Goal: Task Accomplishment & Management: Manage account settings

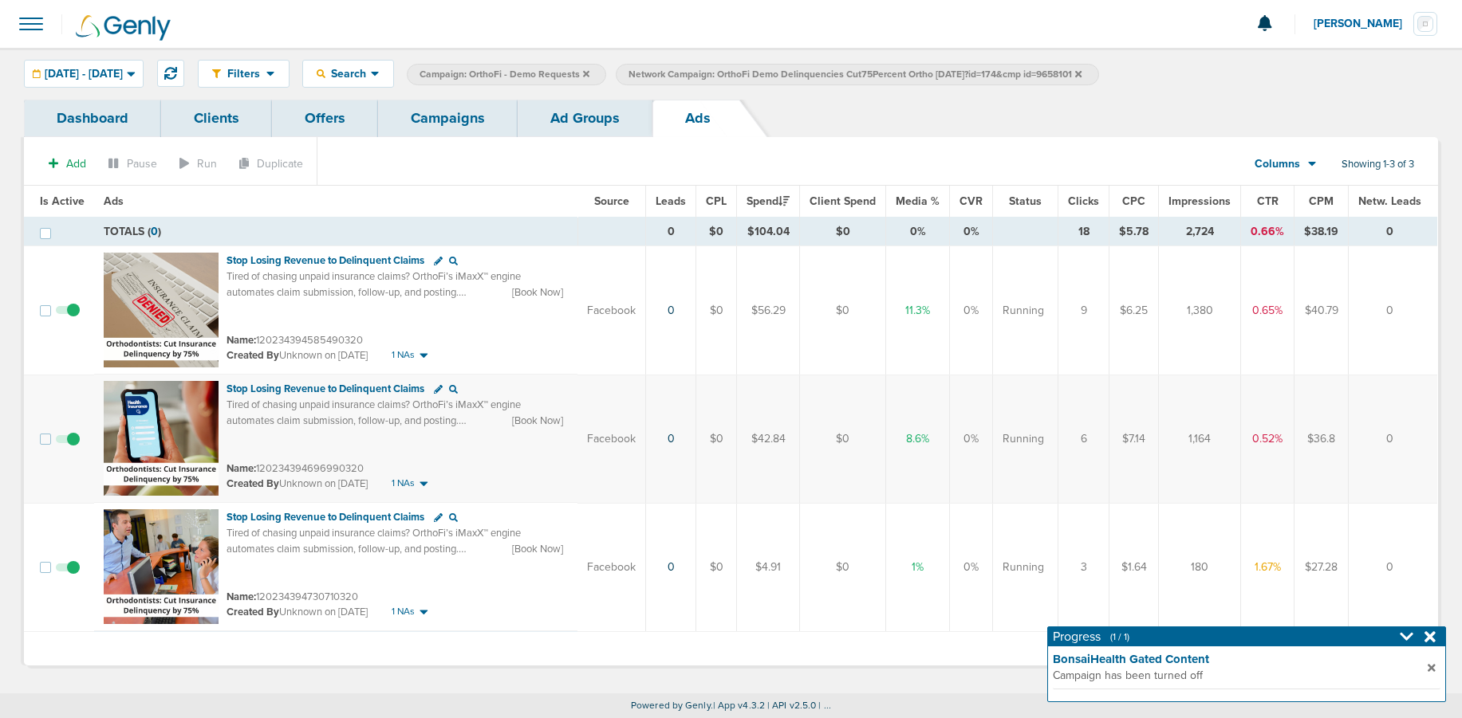
click at [426, 118] on link "Campaigns" at bounding box center [448, 118] width 140 height 37
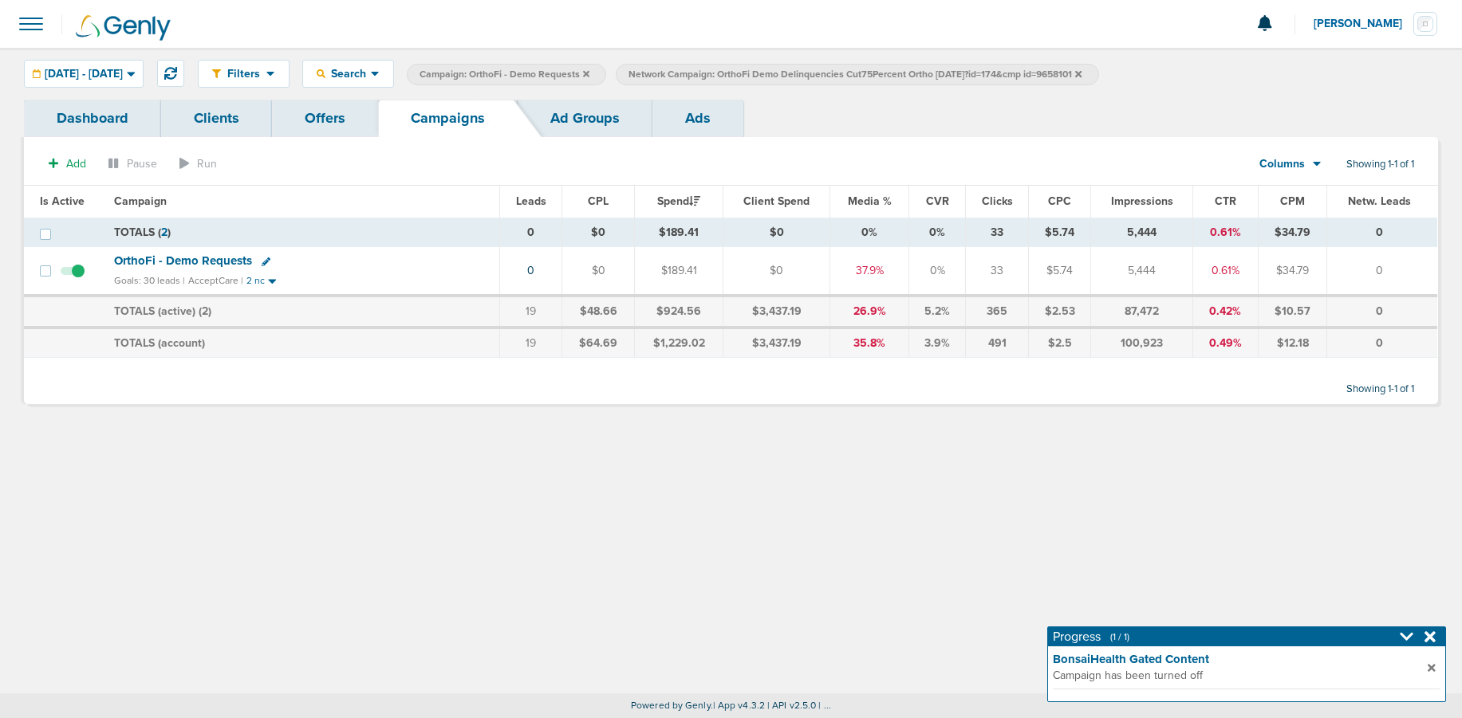
click at [1081, 75] on icon at bounding box center [1078, 74] width 6 height 10
click at [589, 70] on icon at bounding box center [586, 73] width 6 height 6
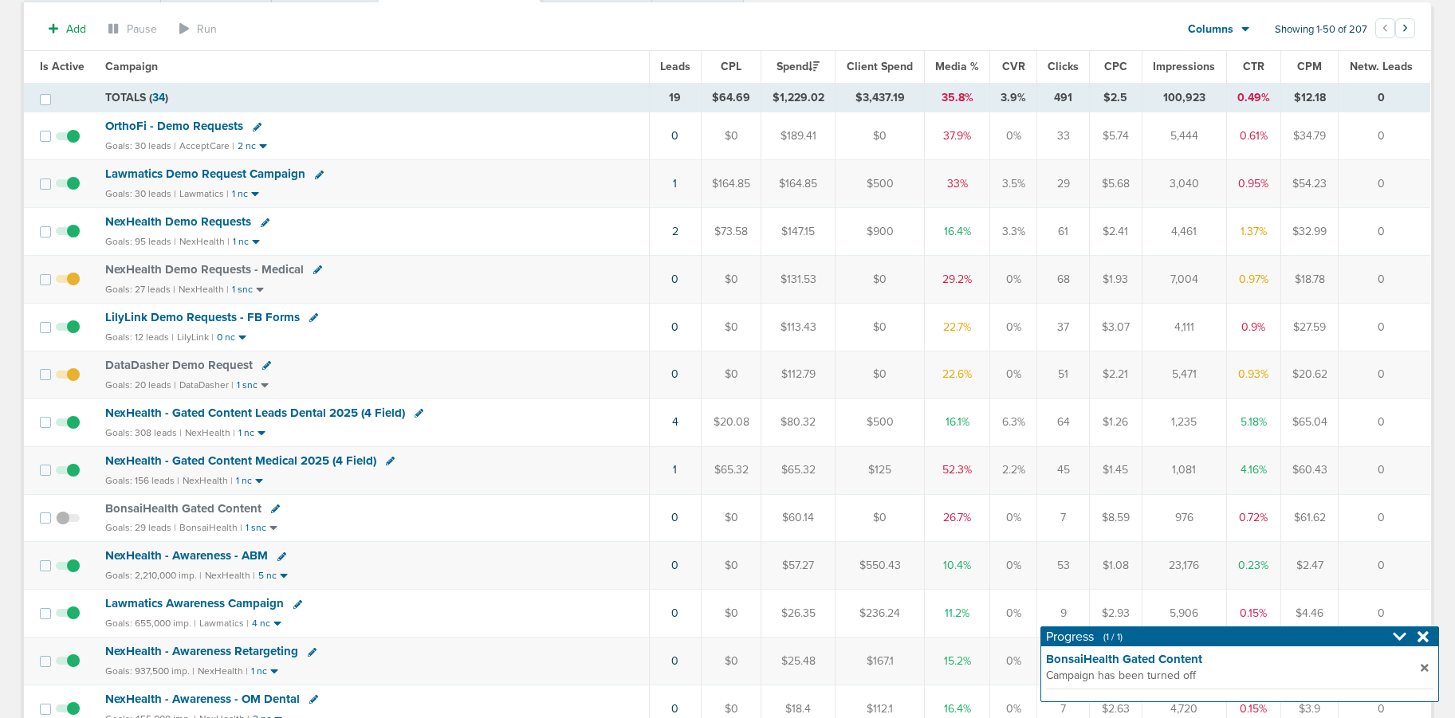
scroll to position [151, 0]
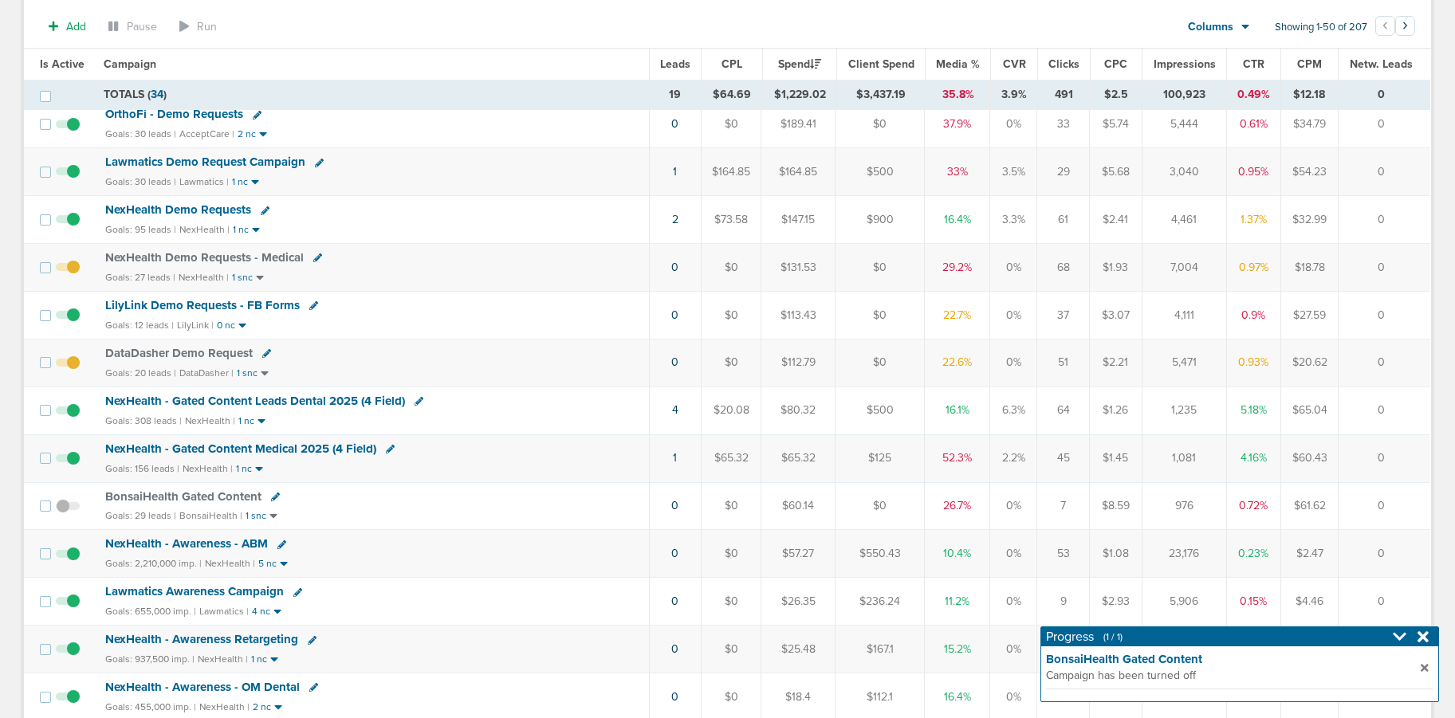
click at [306, 447] on span "NexHealth - Gated Content Medical 2025 (4 Field)" at bounding box center [240, 449] width 271 height 14
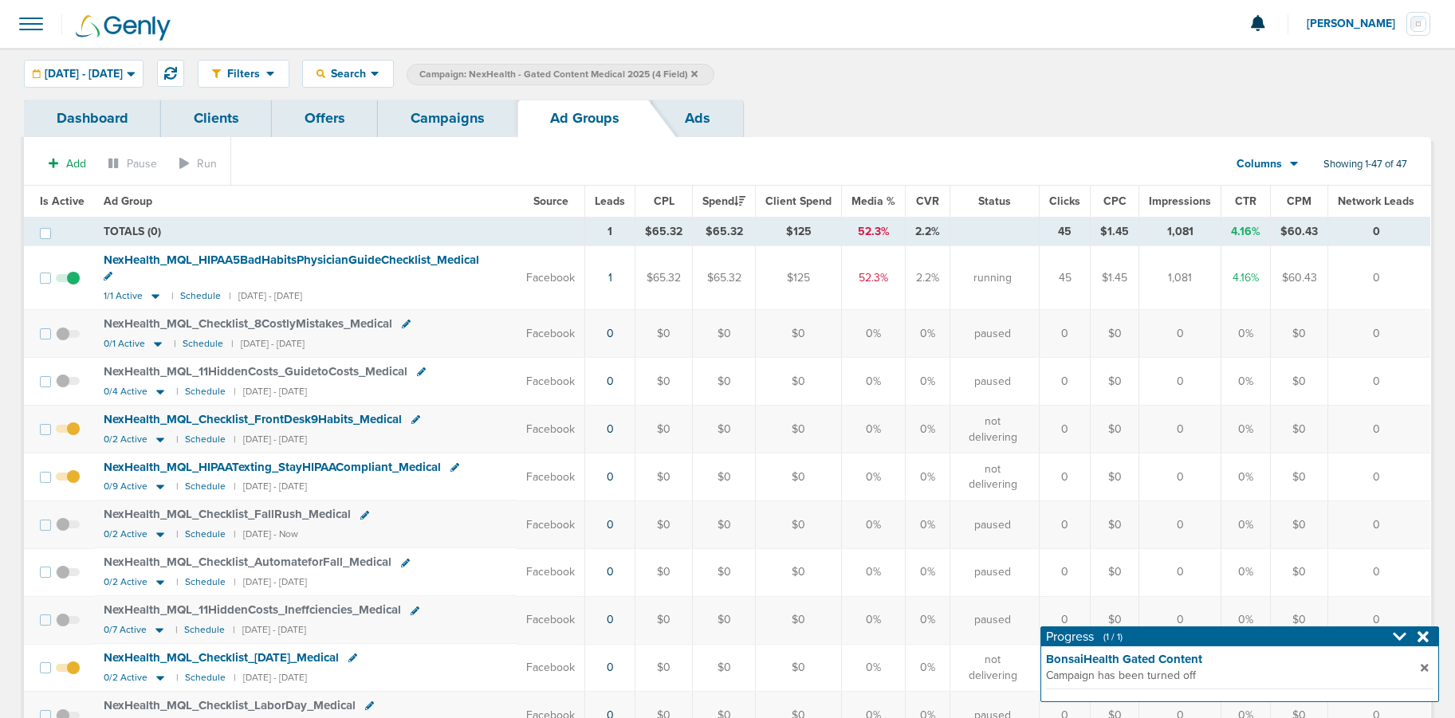
click at [376, 260] on span "NexHealth_ MQL_ HIPAA5BadHabitsPhysicianGuideChecklist_ Medical" at bounding box center [292, 260] width 376 height 14
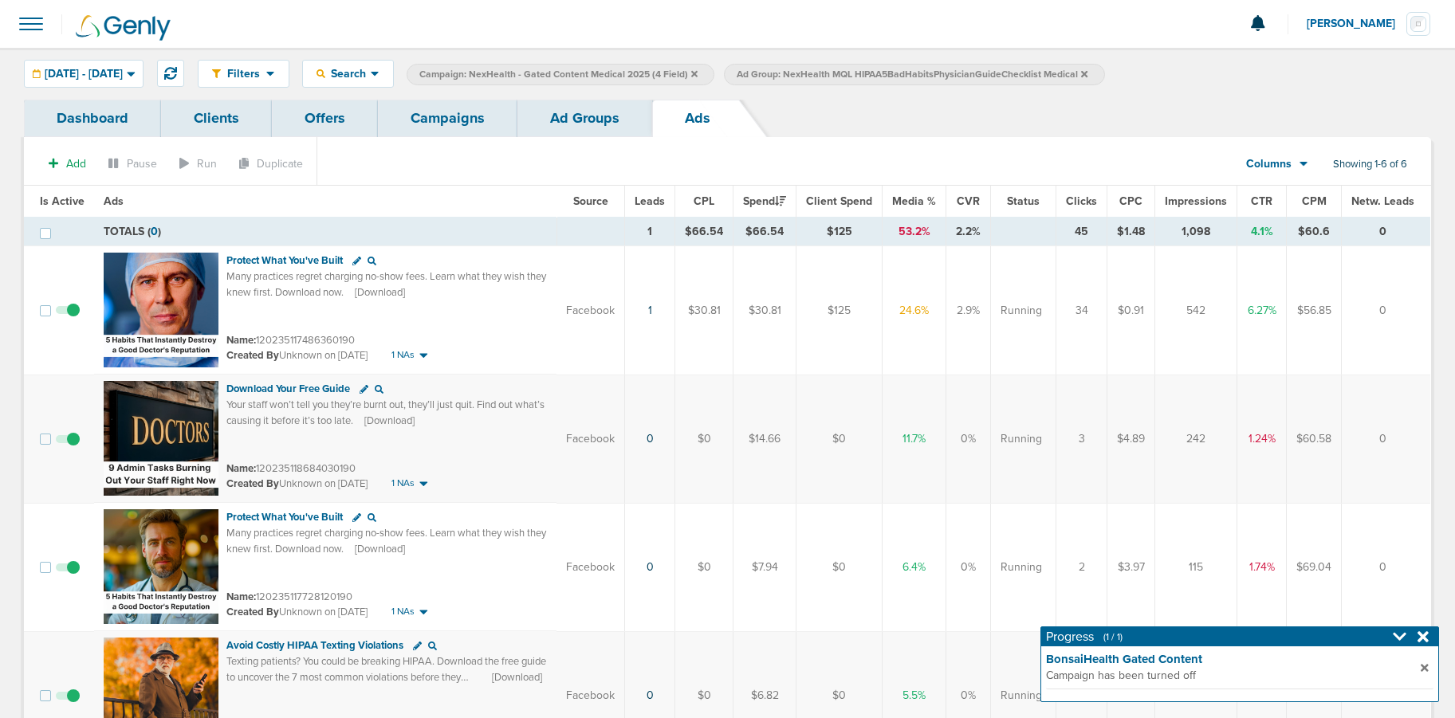
click at [444, 126] on link "Campaigns" at bounding box center [448, 118] width 140 height 37
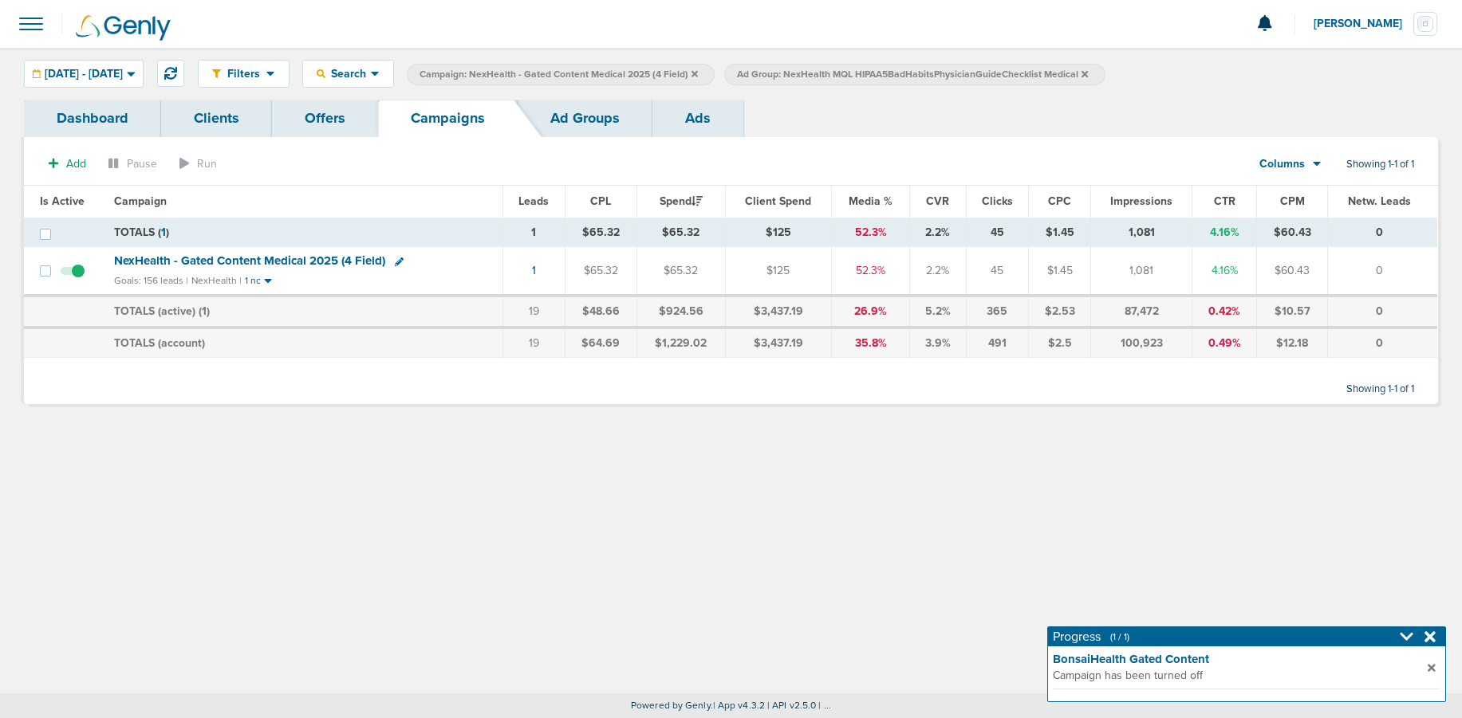
click at [1088, 73] on icon at bounding box center [1084, 74] width 6 height 10
click at [714, 76] on label "Campaign: NexHealth - Gated Content Medical 2025 (4 Field)" at bounding box center [561, 75] width 308 height 22
click at [714, 74] on label "Campaign: NexHealth - Gated Content Medical 2025 (4 Field)" at bounding box center [561, 75] width 308 height 22
click at [714, 73] on label "Campaign: NexHealth - Gated Content Medical 2025 (4 Field)" at bounding box center [561, 75] width 308 height 22
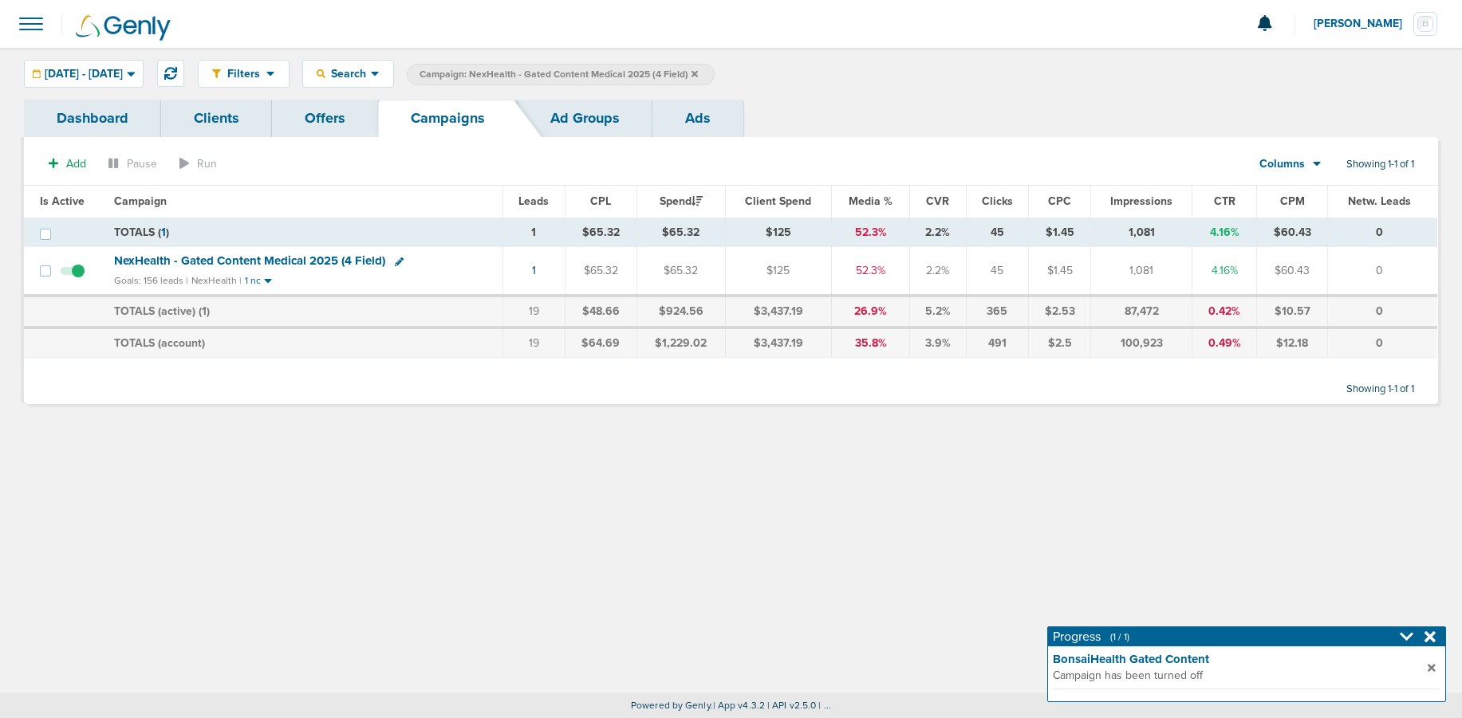
click at [698, 74] on icon at bounding box center [694, 73] width 6 height 6
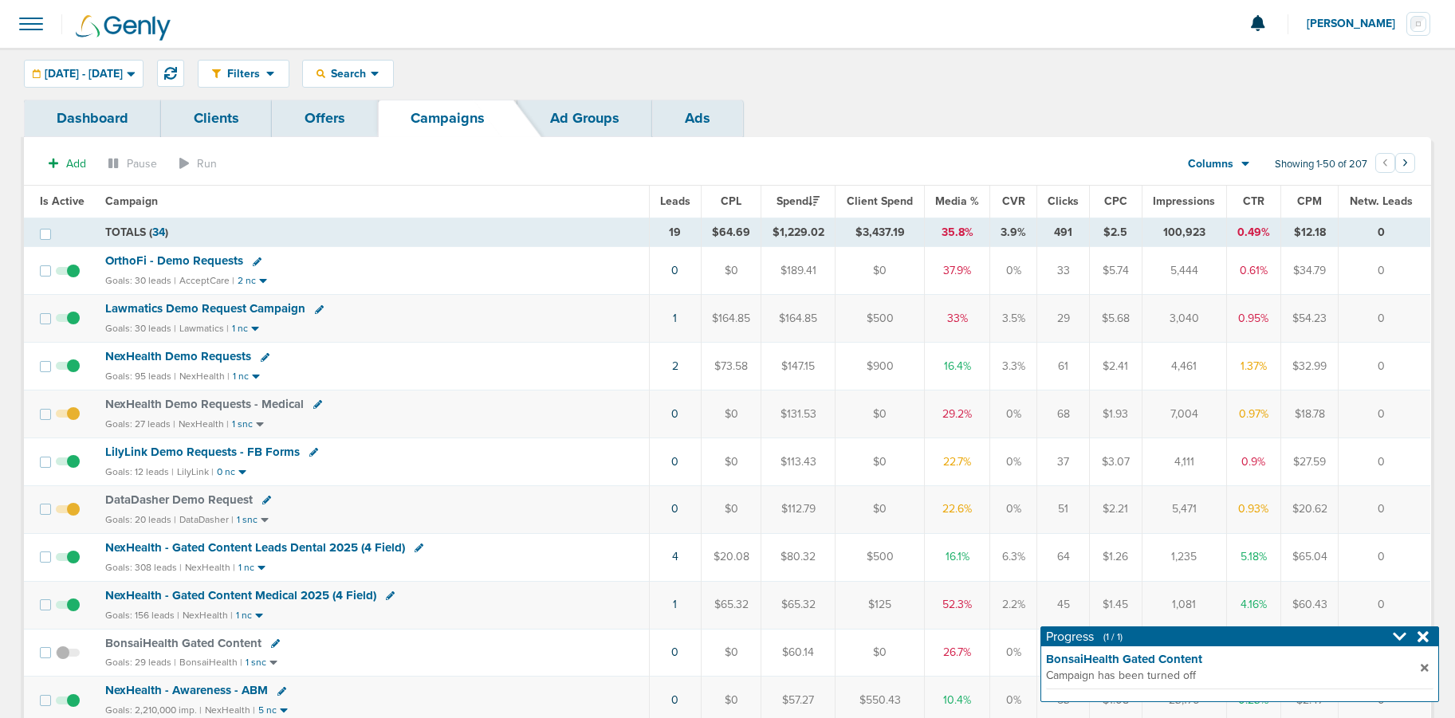
click at [1094, 23] on span "[PERSON_NAME]" at bounding box center [1357, 23] width 100 height 11
click at [1094, 70] on link "Sign Out" at bounding box center [1351, 69] width 159 height 20
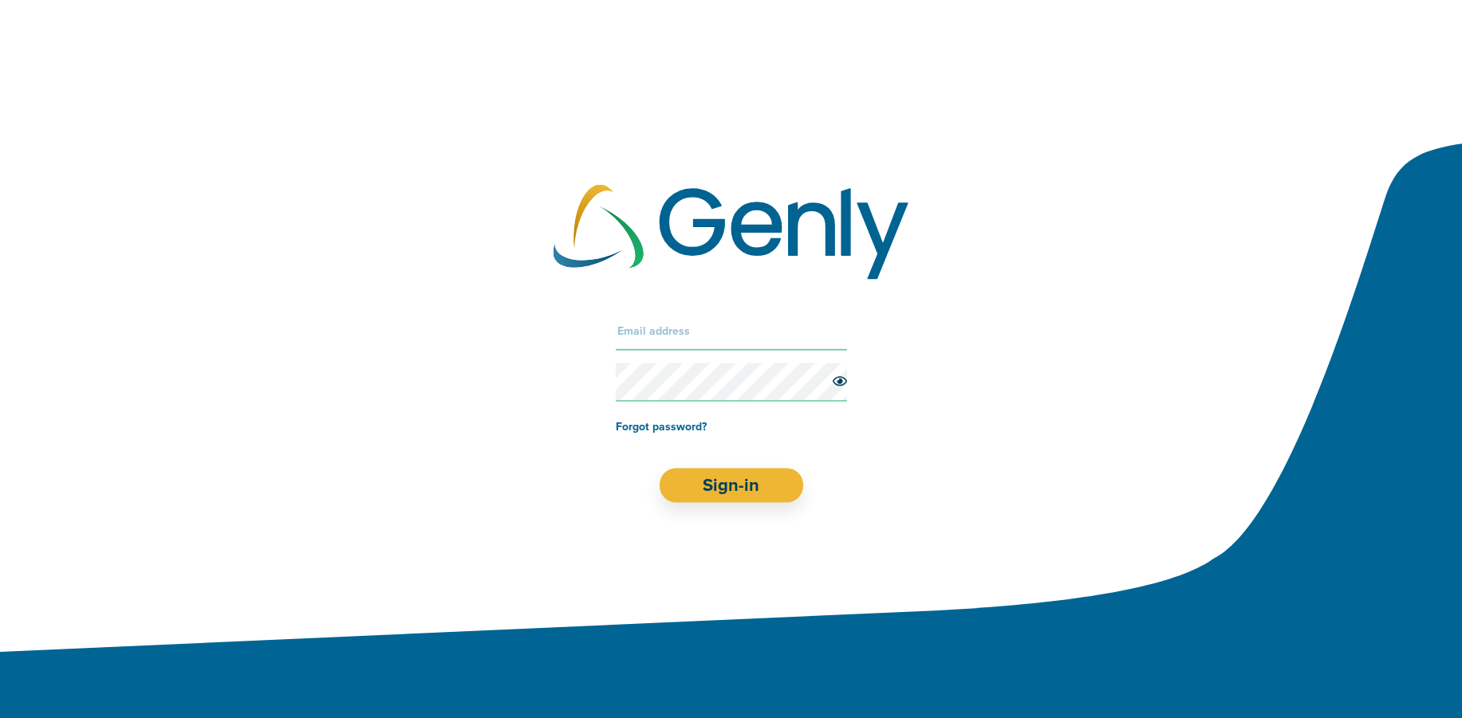
click at [691, 334] on input "text" at bounding box center [731, 331] width 231 height 38
click at [696, 318] on input "text" at bounding box center [731, 331] width 231 height 38
type input "[EMAIL_ADDRESS][DOMAIN_NAME]"
click at [684, 491] on button "Sign-in" at bounding box center [731, 485] width 144 height 34
